Goal: Task Accomplishment & Management: Use online tool/utility

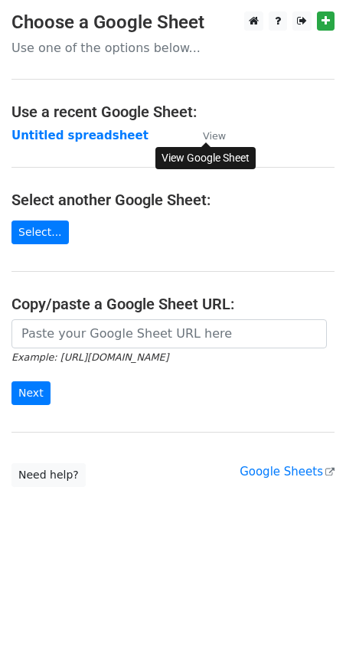
click at [218, 133] on small "View" at bounding box center [214, 135] width 23 height 11
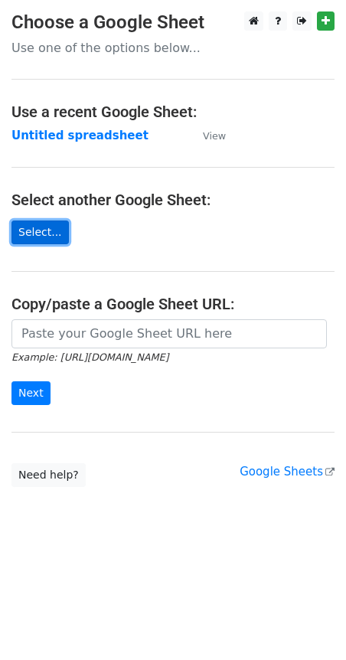
click at [53, 237] on link "Select..." at bounding box center [39, 233] width 57 height 24
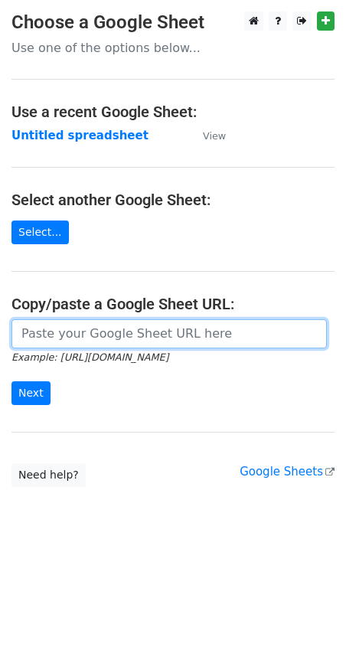
click at [82, 342] on input "url" at bounding box center [169, 333] width 316 height 29
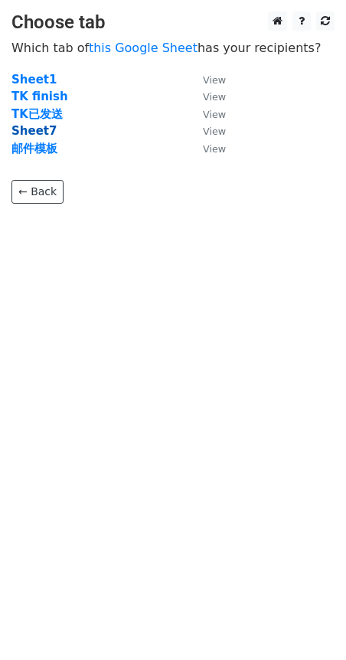
click at [33, 136] on strong "Sheet7" at bounding box center [33, 131] width 45 height 14
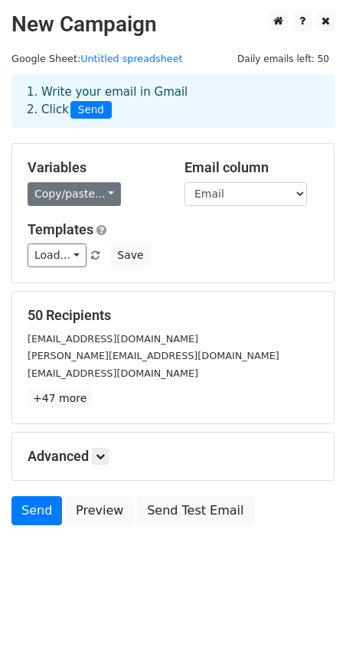
click at [80, 189] on link "Copy/paste..." at bounding box center [74, 194] width 93 height 24
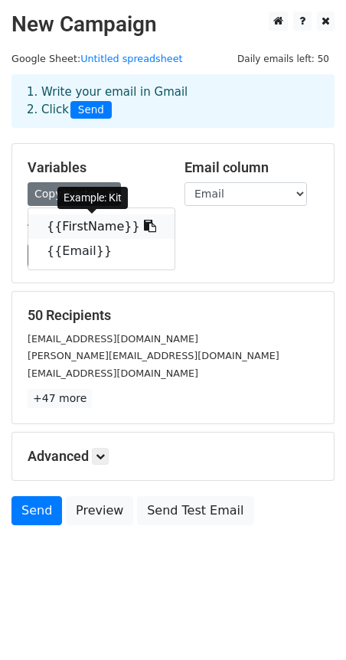
click at [144, 224] on icon at bounding box center [150, 226] width 12 height 12
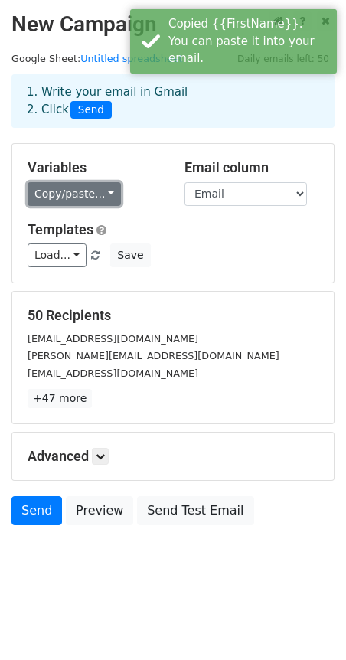
click at [77, 193] on link "Copy/paste..." at bounding box center [74, 194] width 93 height 24
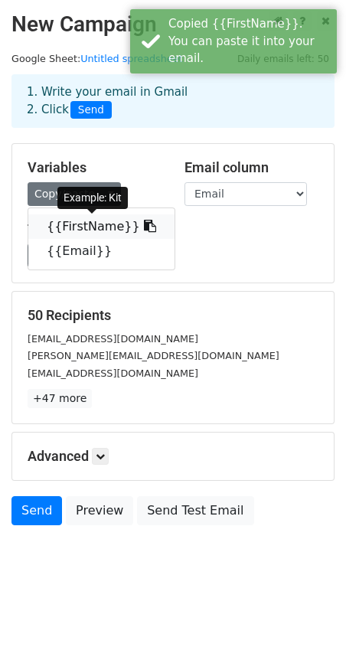
click at [82, 229] on link "{{FirstName}}" at bounding box center [101, 226] width 146 height 25
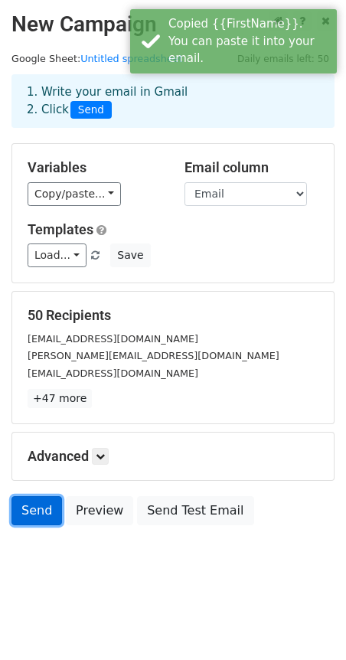
click at [25, 502] on link "Send" at bounding box center [36, 510] width 51 height 29
